Goal: Task Accomplishment & Management: Manage account settings

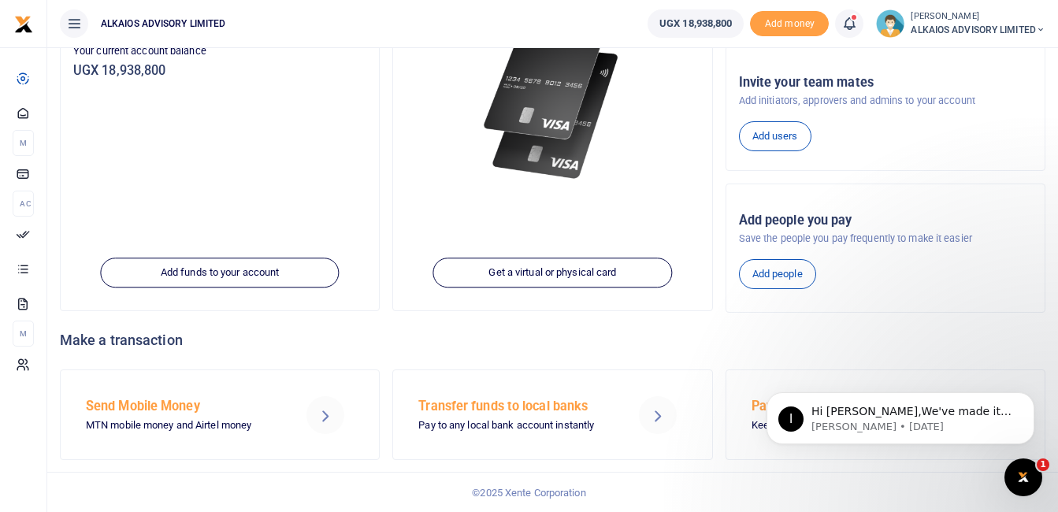
scroll to position [231, 0]
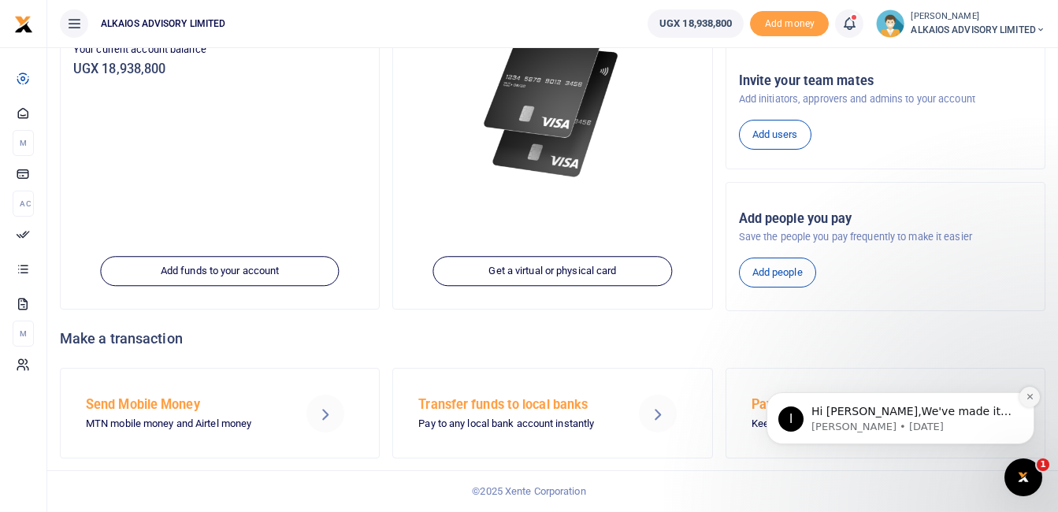
click at [1027, 395] on icon "Dismiss notification" at bounding box center [1030, 396] width 9 height 9
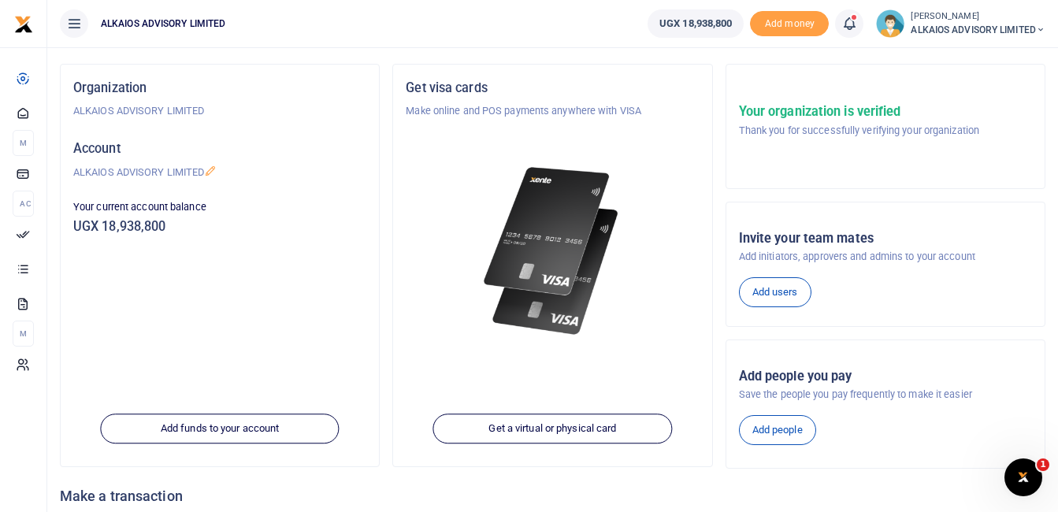
scroll to position [0, 0]
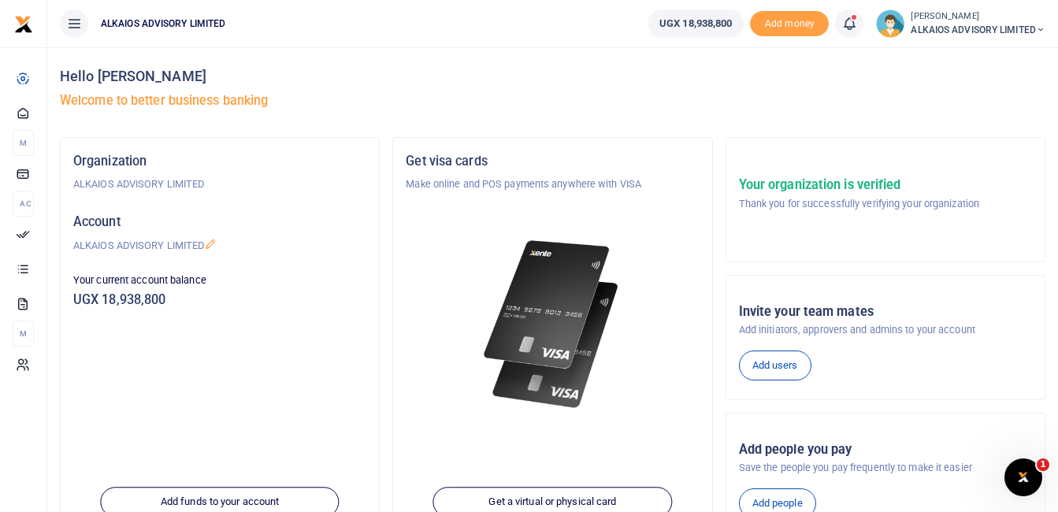
click at [848, 23] on icon at bounding box center [849, 23] width 16 height 17
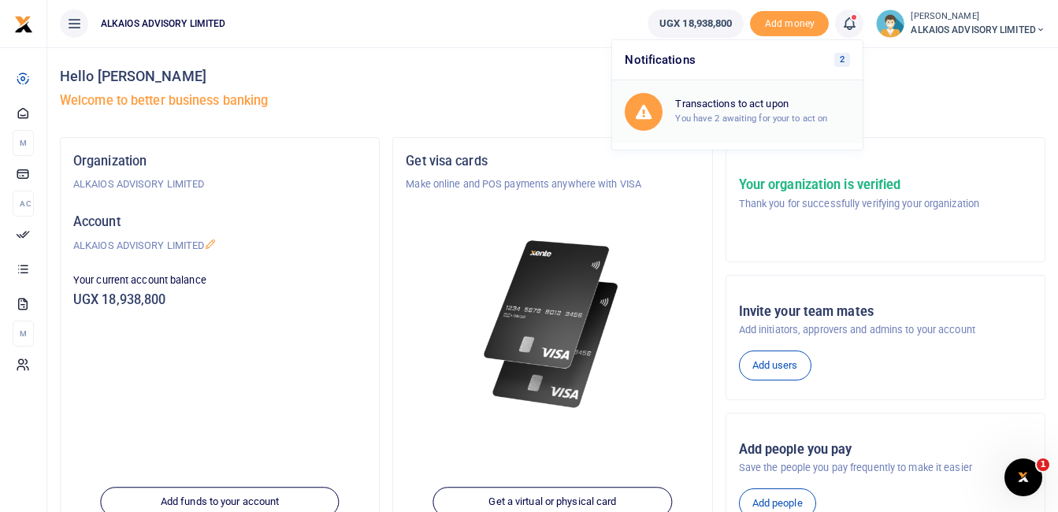
click at [730, 119] on small "You have 2 awaiting for your to act on" at bounding box center [751, 118] width 152 height 11
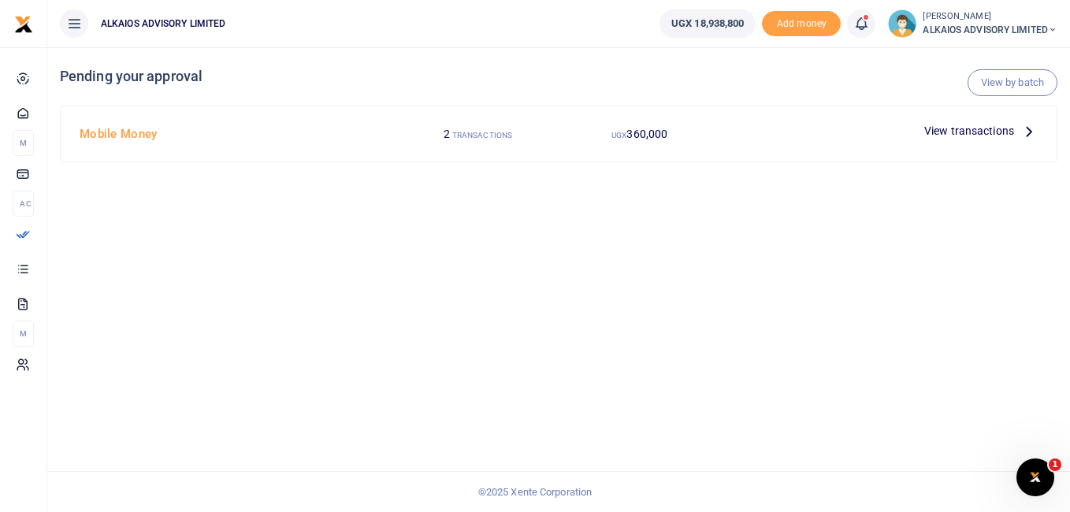
click at [1001, 132] on span "View transactions" at bounding box center [969, 130] width 90 height 17
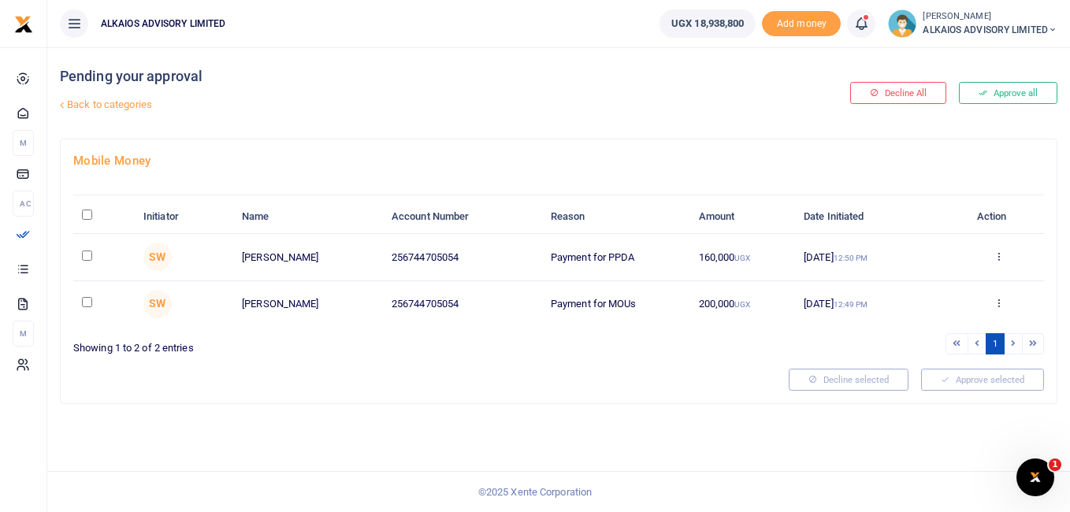
click at [83, 257] on input "checkbox" at bounding box center [87, 256] width 10 height 10
checkbox input "true"
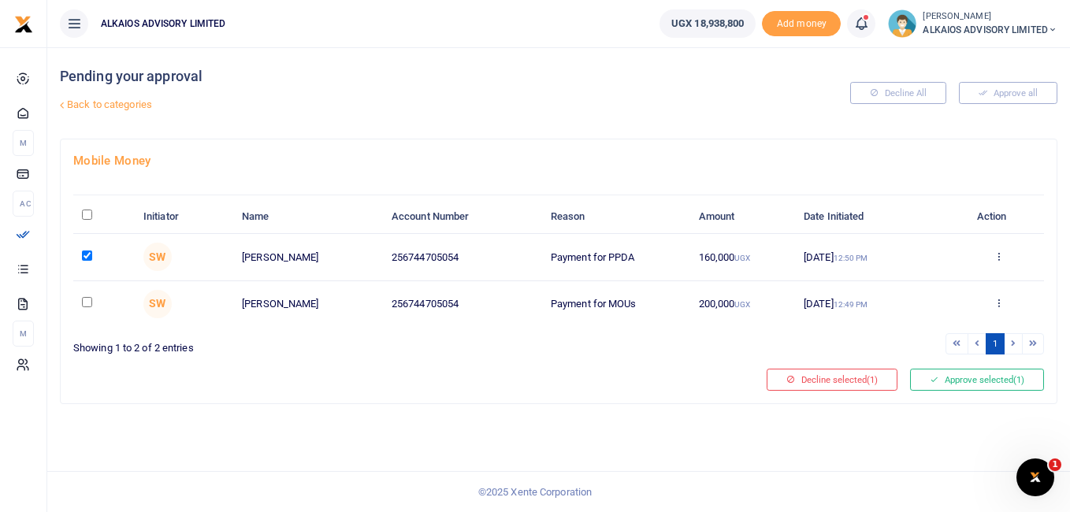
click at [85, 303] on input "checkbox" at bounding box center [87, 302] width 10 height 10
checkbox input "true"
click at [990, 380] on button "Approve selected (2)" at bounding box center [977, 380] width 134 height 22
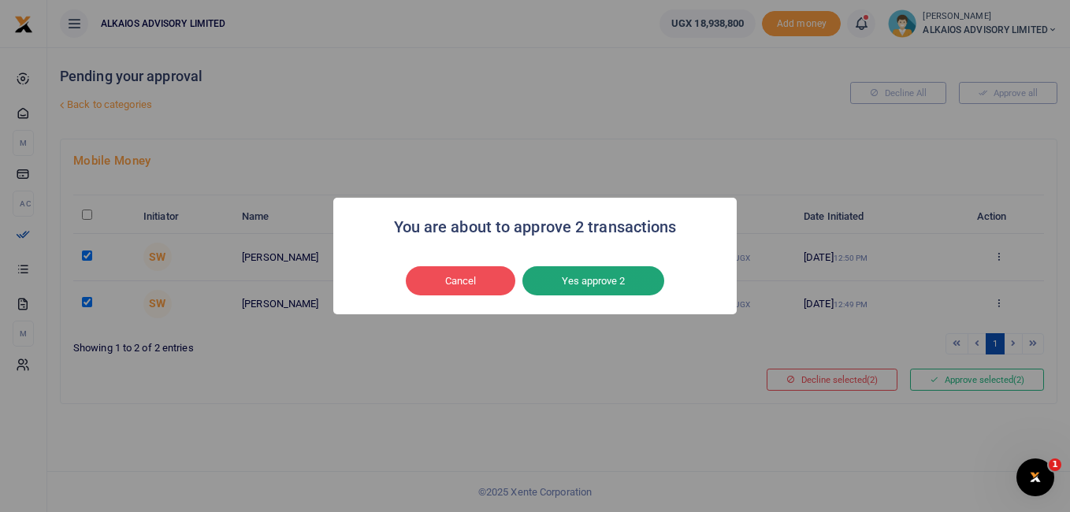
click at [594, 277] on button "Yes approve 2" at bounding box center [593, 281] width 142 height 30
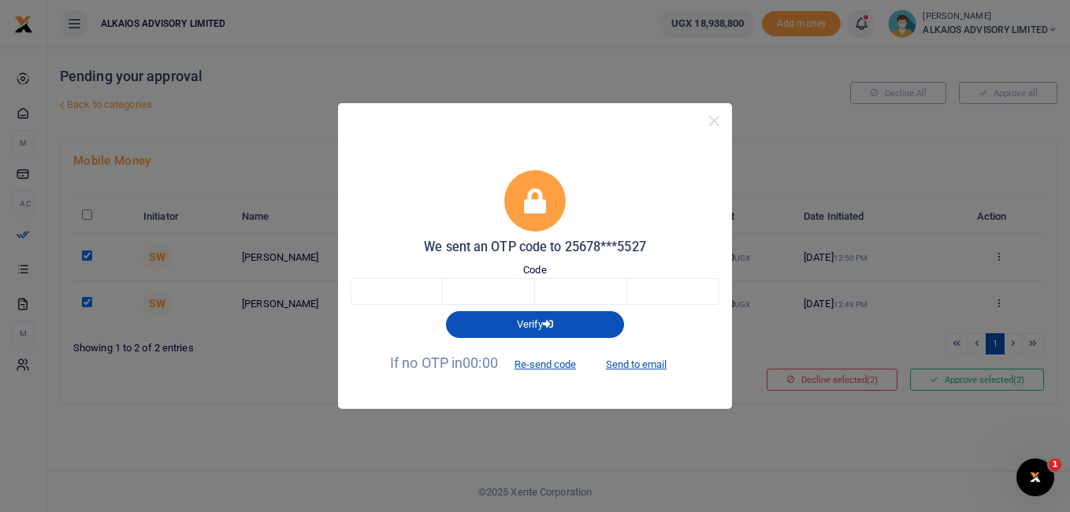
click at [559, 265] on div "Code" at bounding box center [535, 283] width 369 height 43
click at [545, 291] on input "text" at bounding box center [581, 291] width 92 height 27
type input "5"
type input "4"
click at [531, 324] on button "Verify" at bounding box center [535, 324] width 178 height 27
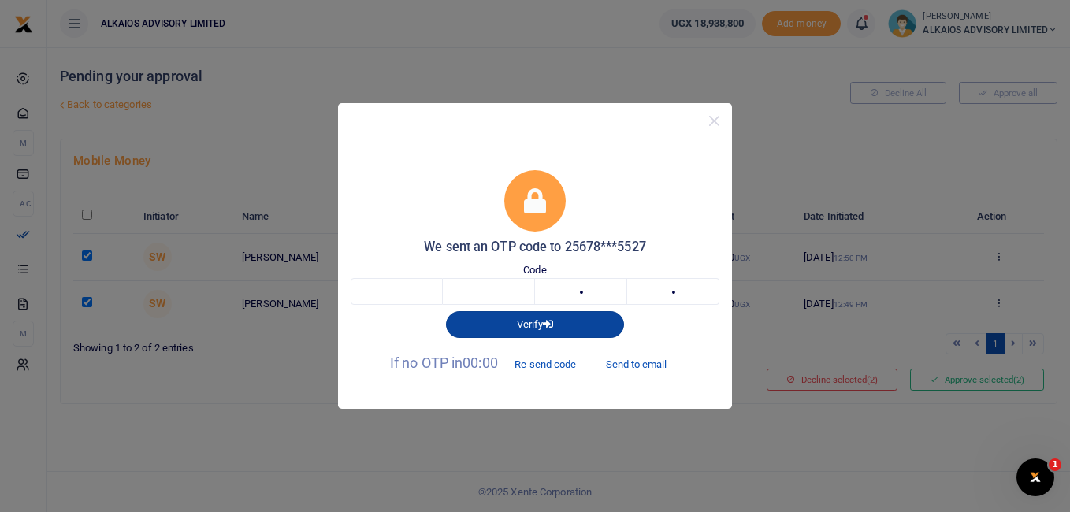
click at [533, 321] on button "Verify" at bounding box center [535, 324] width 178 height 27
click at [603, 289] on input "5" at bounding box center [581, 291] width 92 height 27
click at [645, 296] on input "4" at bounding box center [673, 291] width 92 height 27
click at [517, 291] on input "text" at bounding box center [489, 291] width 92 height 27
click at [459, 291] on input "text" at bounding box center [489, 291] width 92 height 27
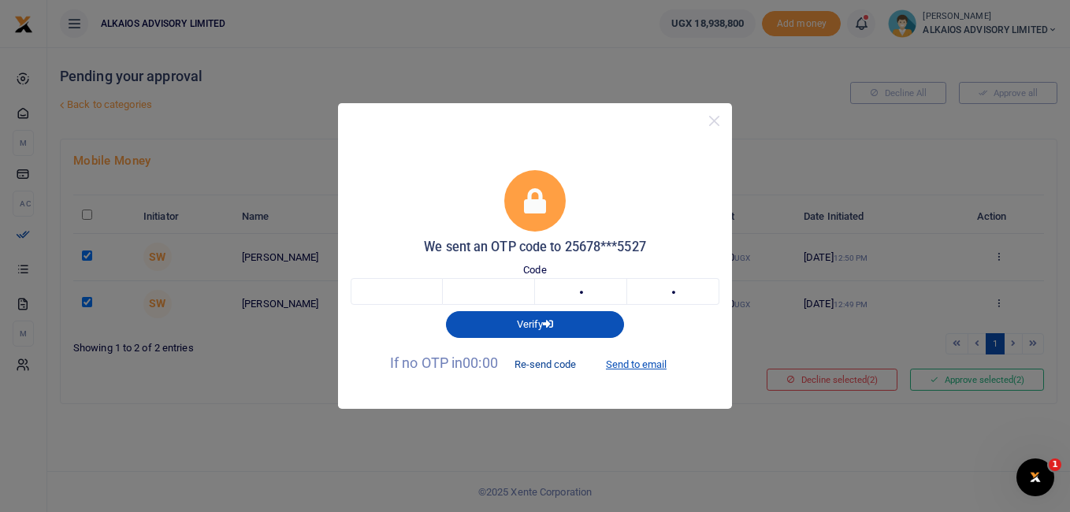
click at [549, 365] on button "Re-send code" at bounding box center [545, 364] width 88 height 27
click at [679, 287] on input "4" at bounding box center [673, 291] width 92 height 27
click at [608, 292] on input "5" at bounding box center [581, 291] width 92 height 27
click at [480, 291] on input "text" at bounding box center [489, 291] width 92 height 27
click at [425, 288] on input "text" at bounding box center [397, 291] width 92 height 27
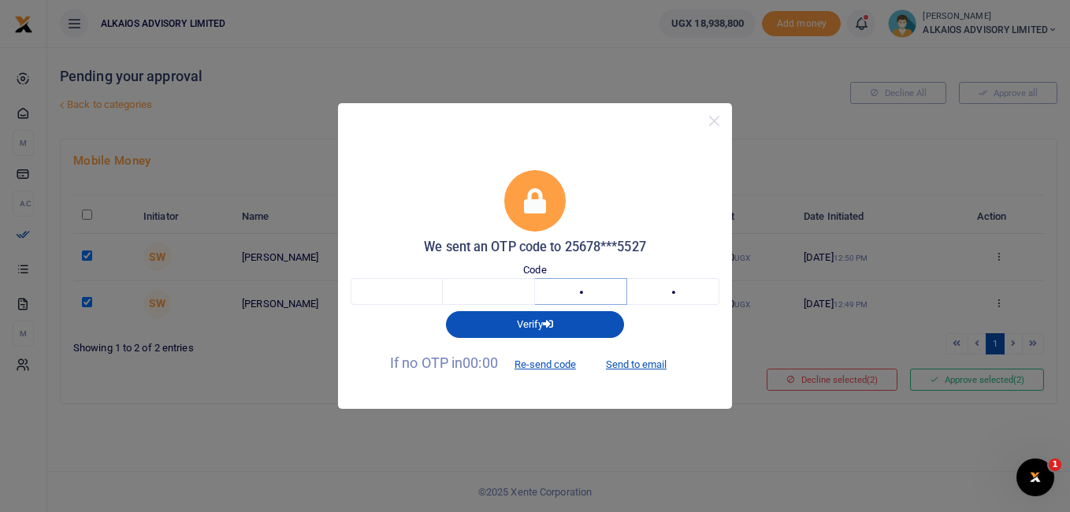
click at [589, 296] on input "5" at bounding box center [581, 291] width 92 height 27
click at [685, 295] on input "4" at bounding box center [673, 291] width 92 height 27
click at [383, 295] on input "text" at bounding box center [397, 291] width 92 height 27
type input "5"
type input "4"
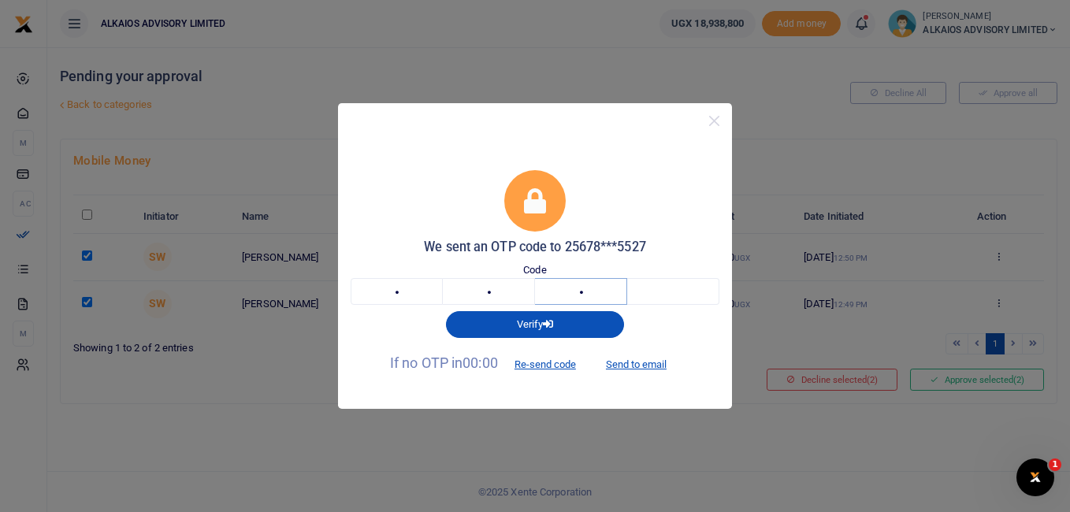
type input "6"
type input "2"
